Goal: Task Accomplishment & Management: Manage account settings

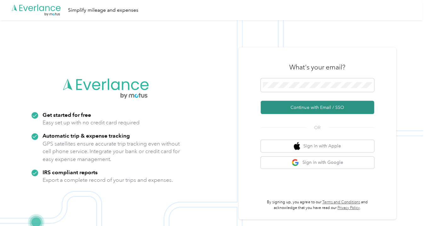
click at [297, 108] on button "Continue with Email / SSO" at bounding box center [317, 107] width 113 height 13
click at [283, 108] on button "Continue with Email / SSO" at bounding box center [317, 107] width 113 height 13
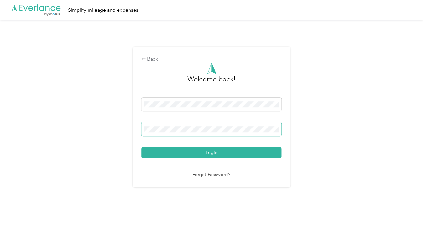
click at [213, 152] on button "Login" at bounding box center [212, 152] width 140 height 11
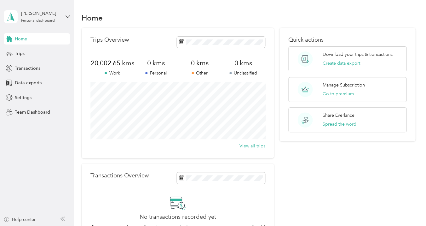
click at [146, 74] on span at bounding box center [146, 73] width 2 height 2
click at [108, 76] on p "Work" at bounding box center [112, 73] width 44 height 7
click at [19, 53] on span "Trips" at bounding box center [20, 53] width 10 height 7
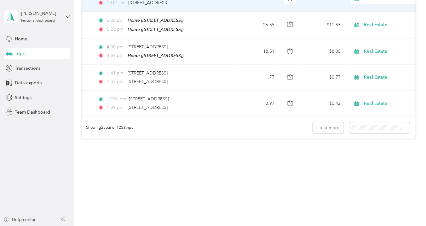
scroll to position [1581, 0]
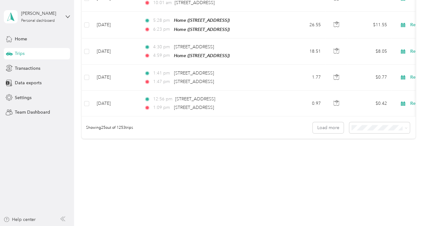
scroll to position [1144, 0]
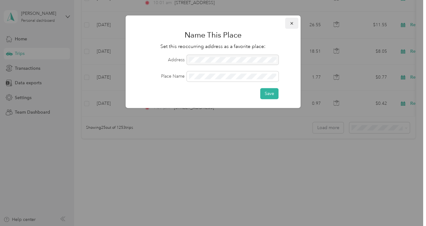
click at [291, 23] on icon "button" at bounding box center [292, 23] width 4 height 4
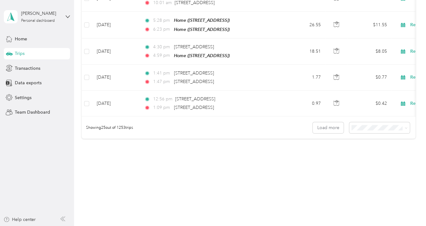
scroll to position [0, 0]
click at [329, 122] on button "Load more" at bounding box center [328, 127] width 31 height 11
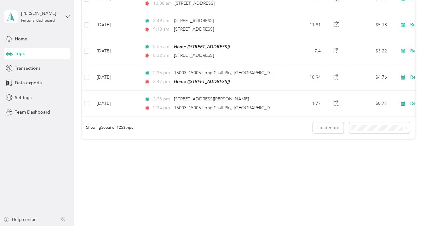
scroll to position [2793, 0]
